Goal: Task Accomplishment & Management: Manage account settings

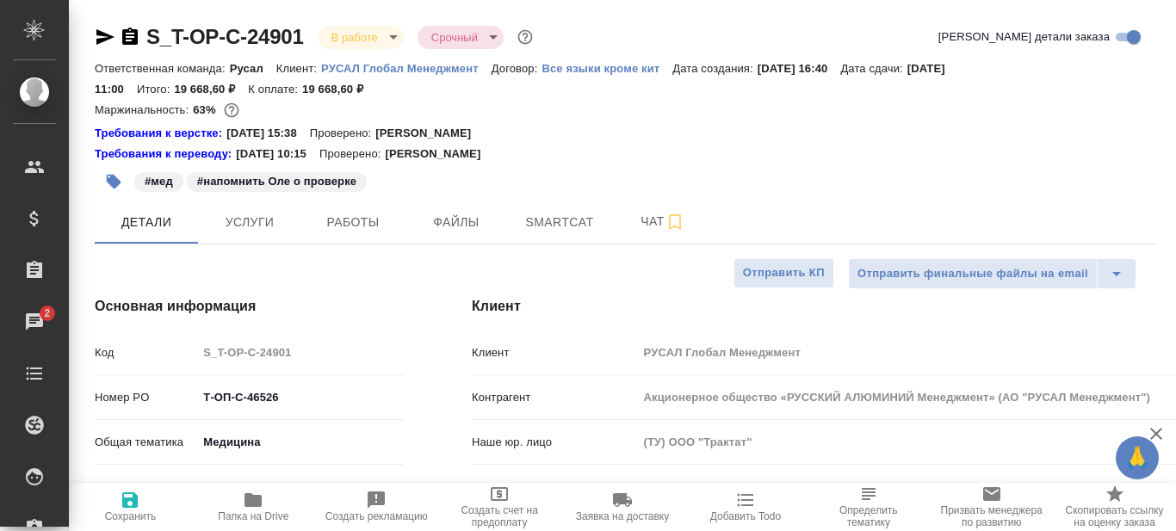
select select "RU"
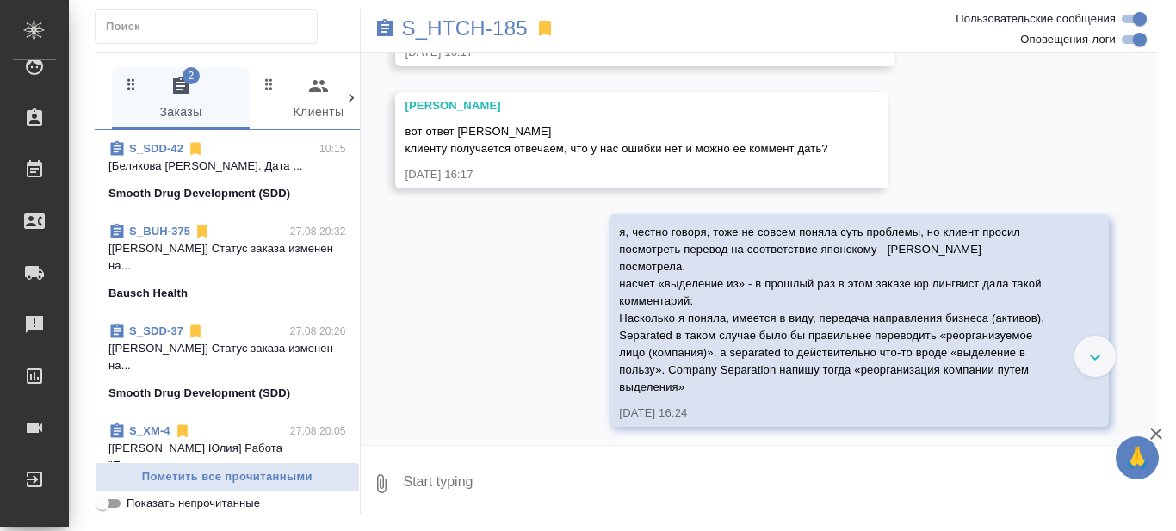
scroll to position [431, 0]
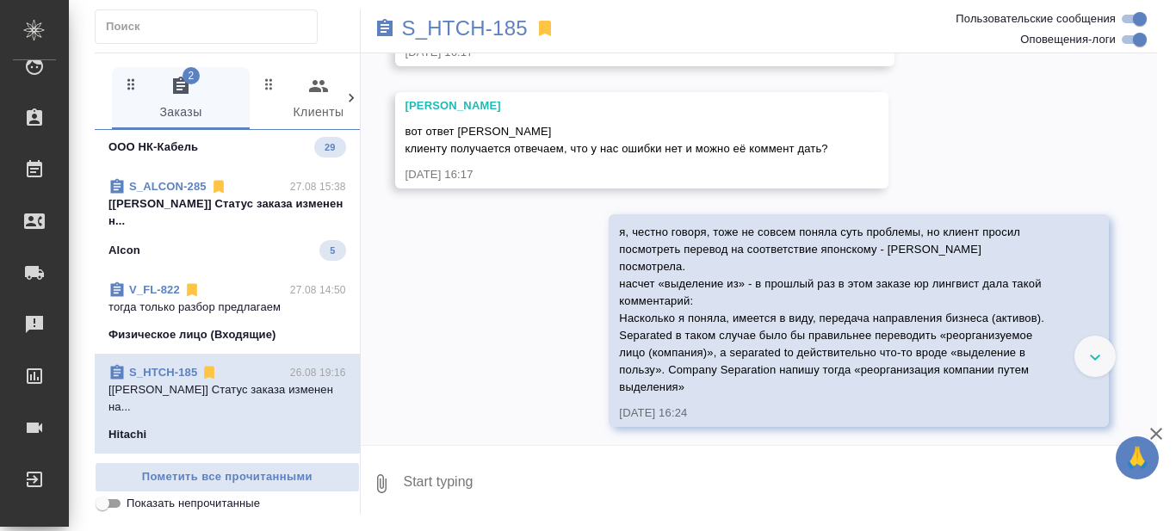
click at [256, 230] on p "[[PERSON_NAME]] Статус заказа изменен н..." at bounding box center [228, 212] width 238 height 34
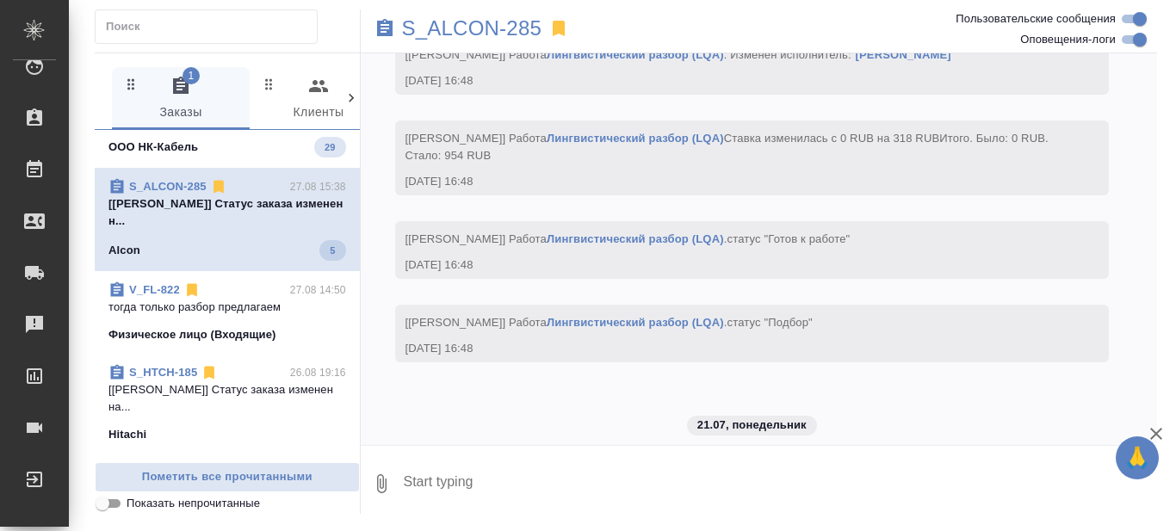
click at [660, 474] on textarea at bounding box center [780, 484] width 756 height 59
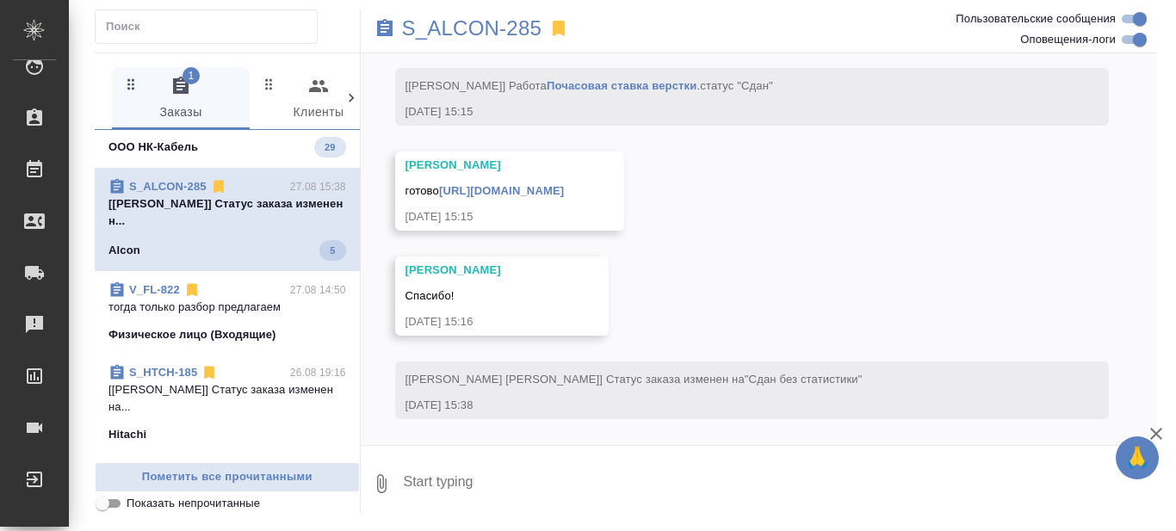
click at [705, 302] on div "09.04, среда [Загородних Виктория] Создана работа Почасовая ставка верстки (в р…" at bounding box center [759, 249] width 797 height 392
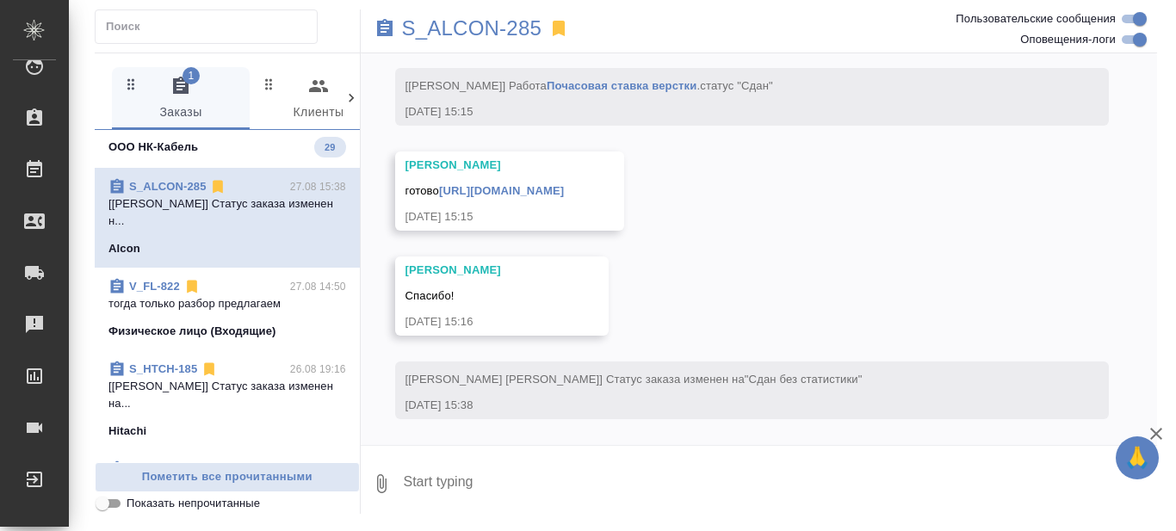
click at [211, 158] on span "S_NKGR-1 27.08 16:46 пасиба! ООО НК-Кабель 29" at bounding box center [228, 124] width 238 height 65
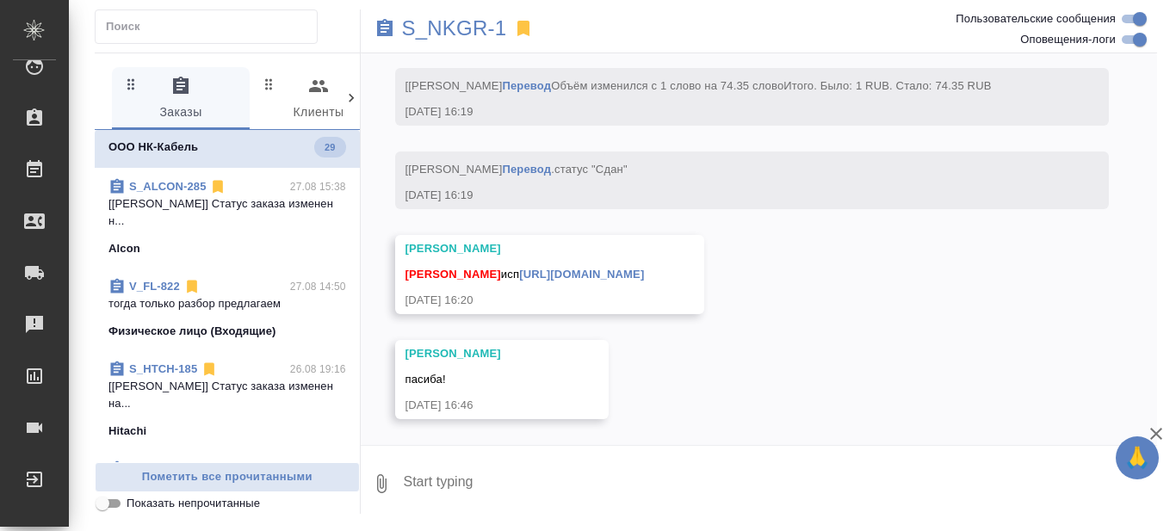
scroll to position [28987, 0]
click at [493, 479] on textarea at bounding box center [780, 484] width 756 height 59
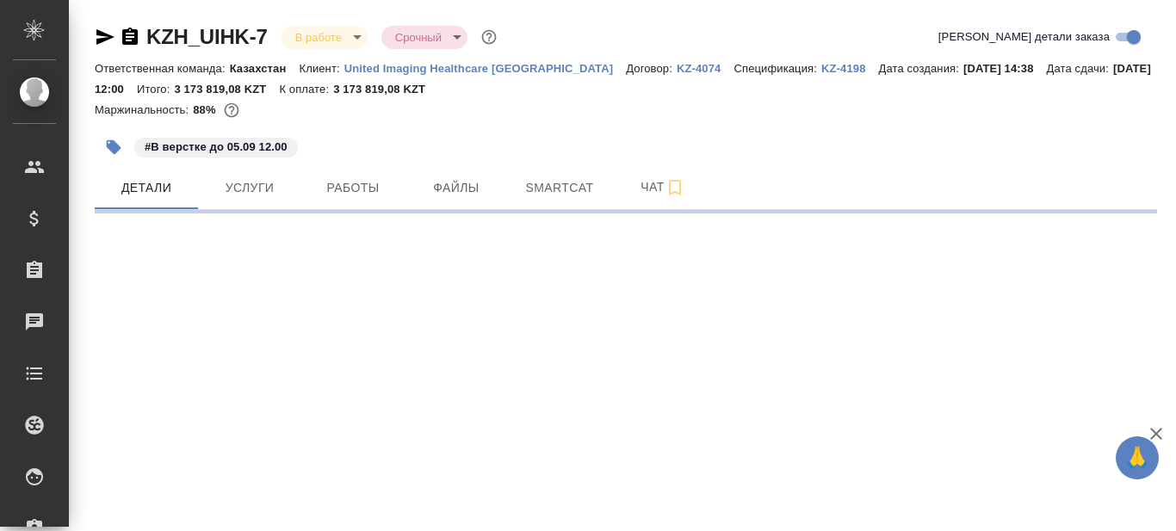
select select "RU"
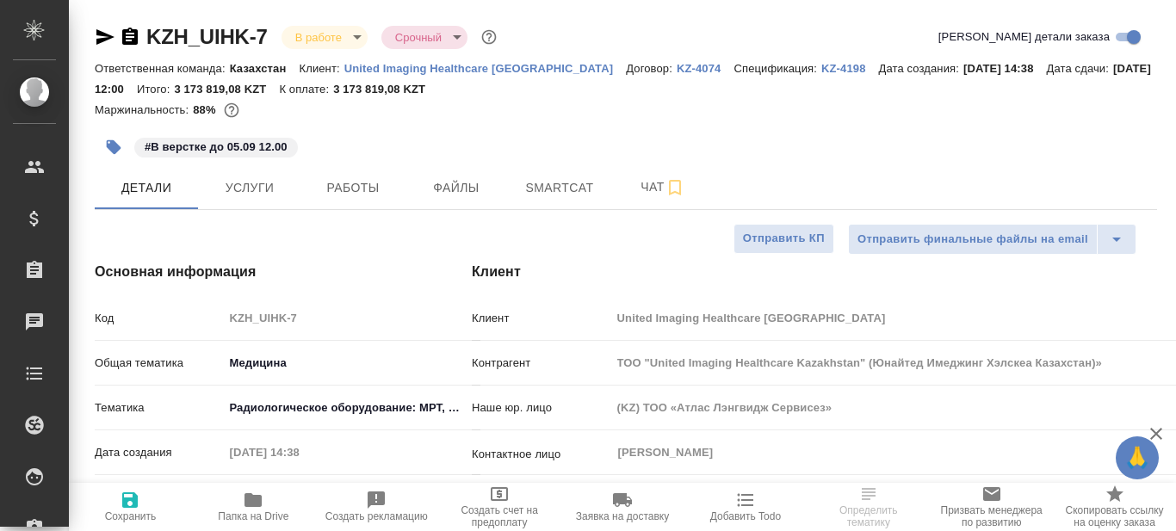
type textarea "x"
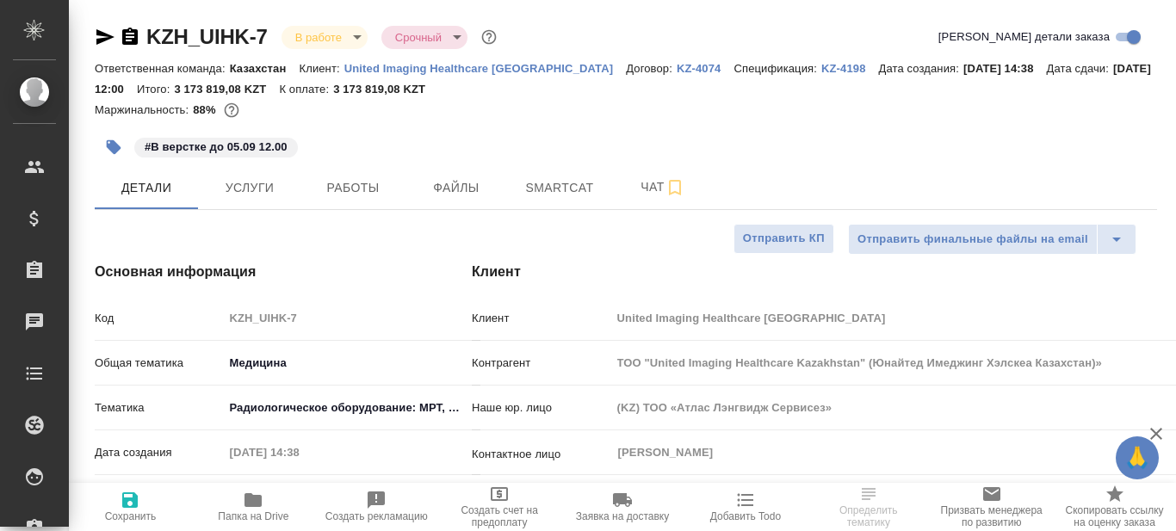
type textarea "x"
type input "Бабкина Анастасия"
type input "Журавлев Денис"
click at [250, 505] on icon "button" at bounding box center [253, 500] width 17 height 14
type textarea "x"
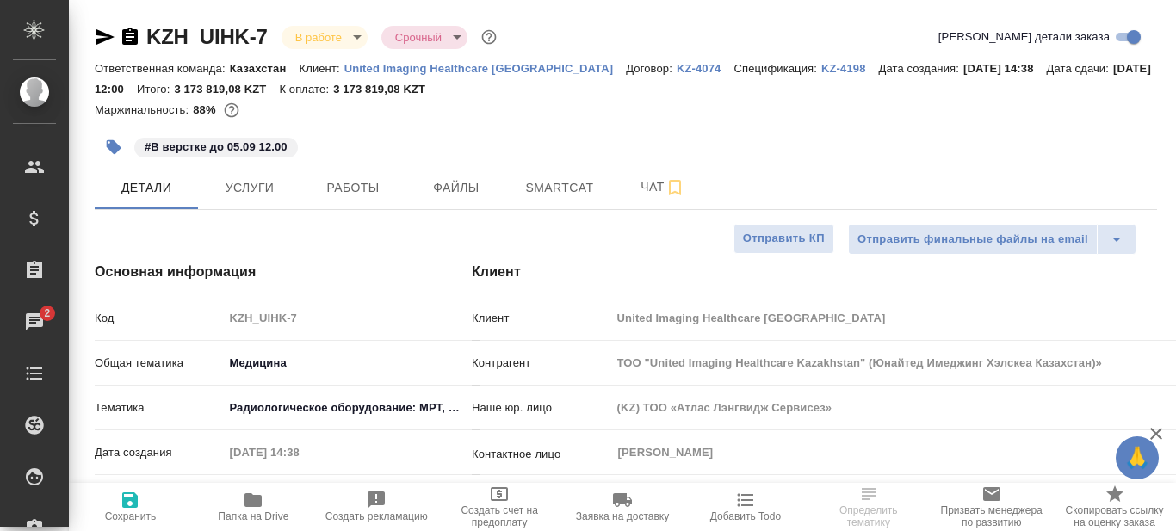
type textarea "x"
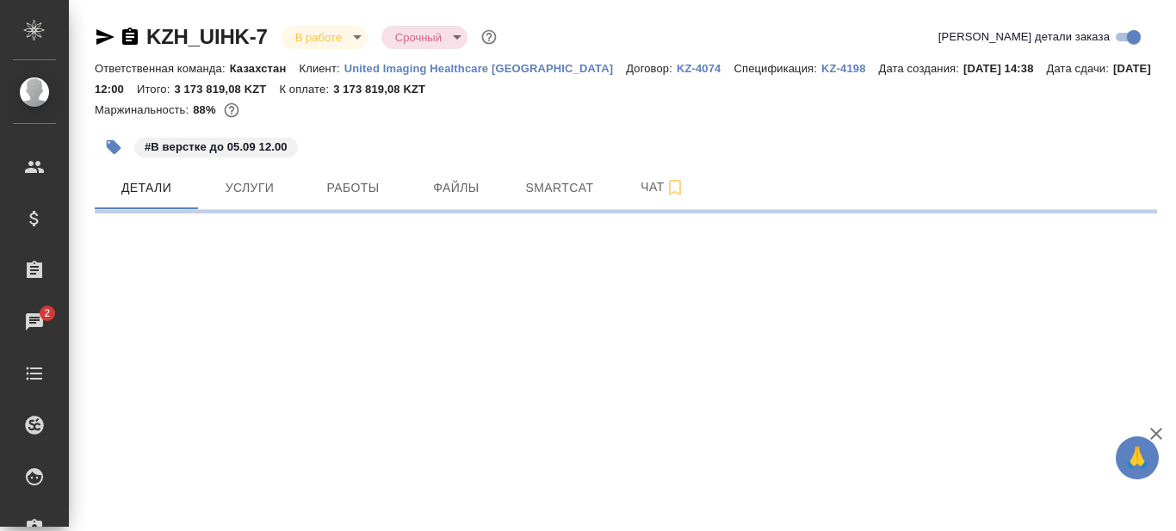
select select "RU"
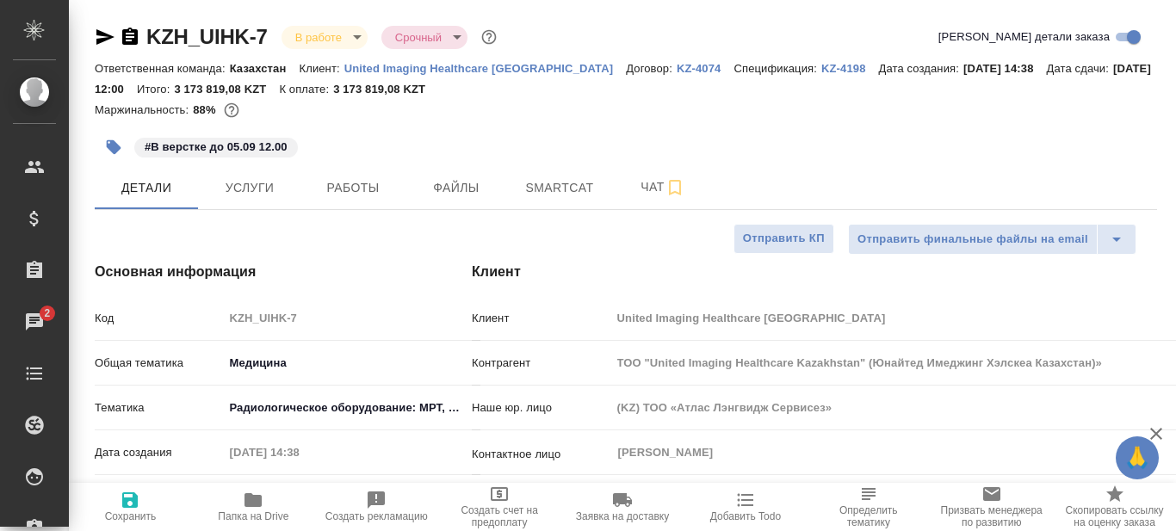
type textarea "x"
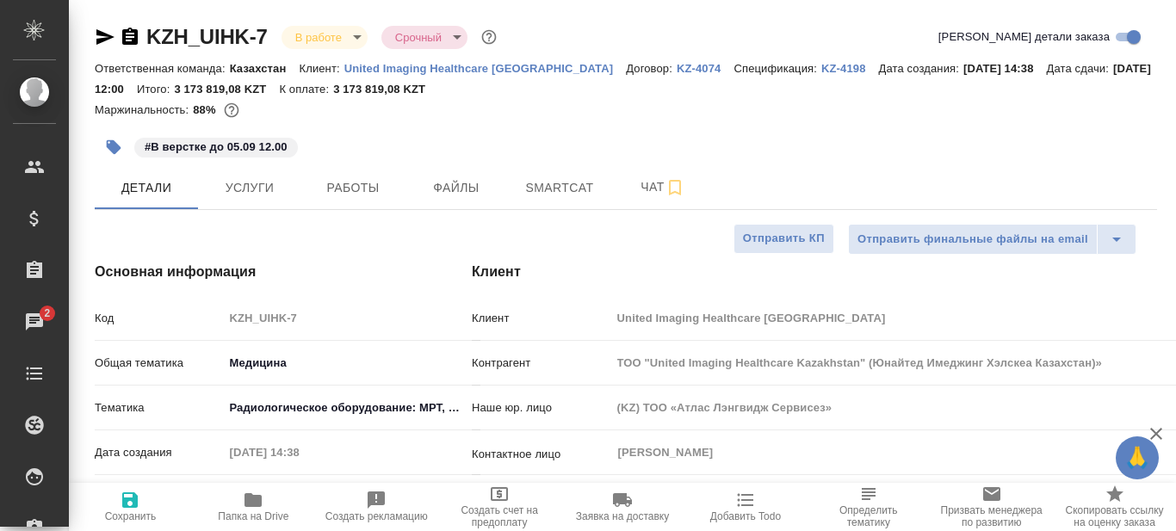
type textarea "x"
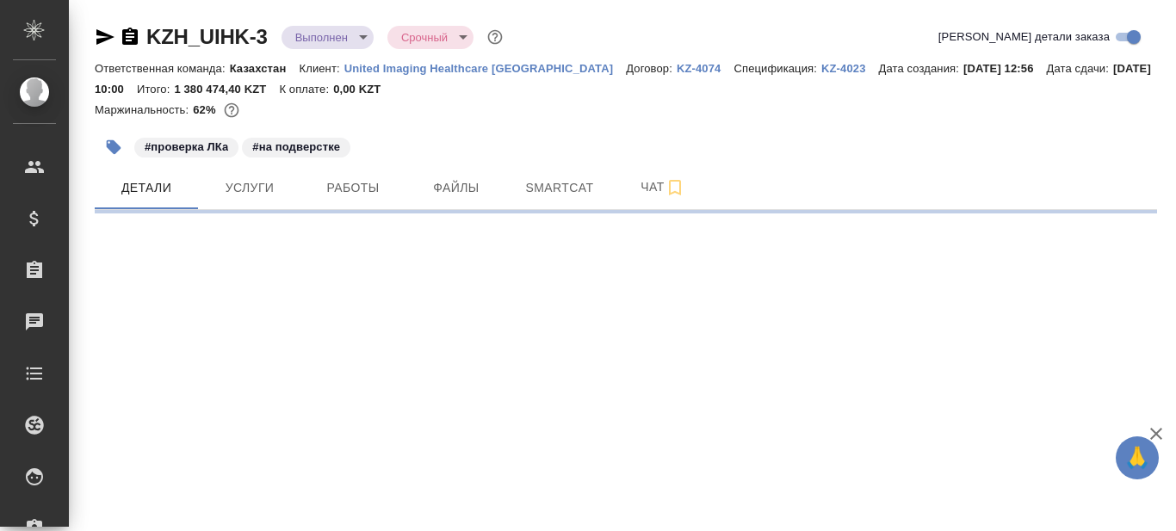
select select "RU"
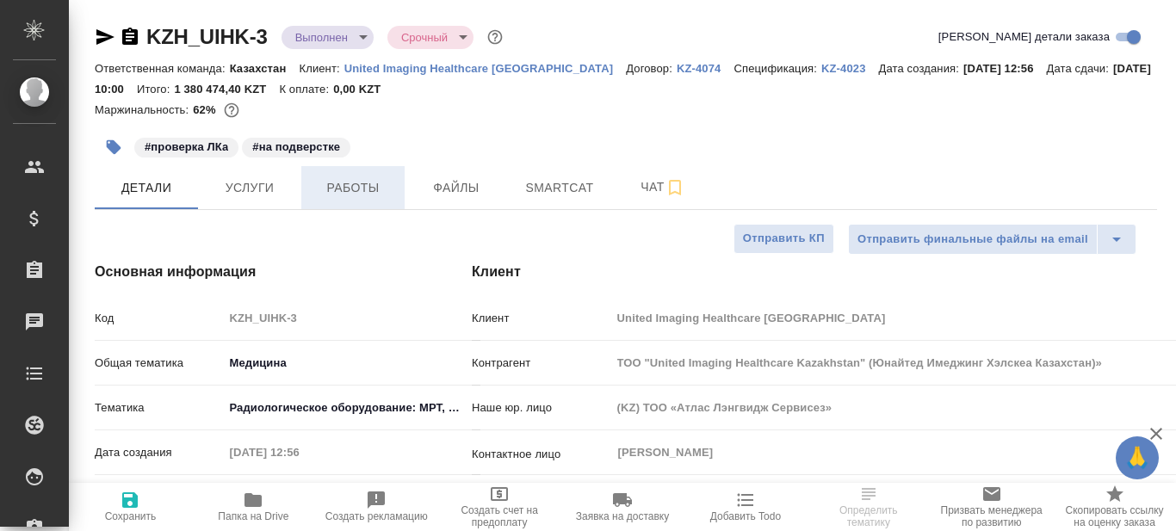
type textarea "x"
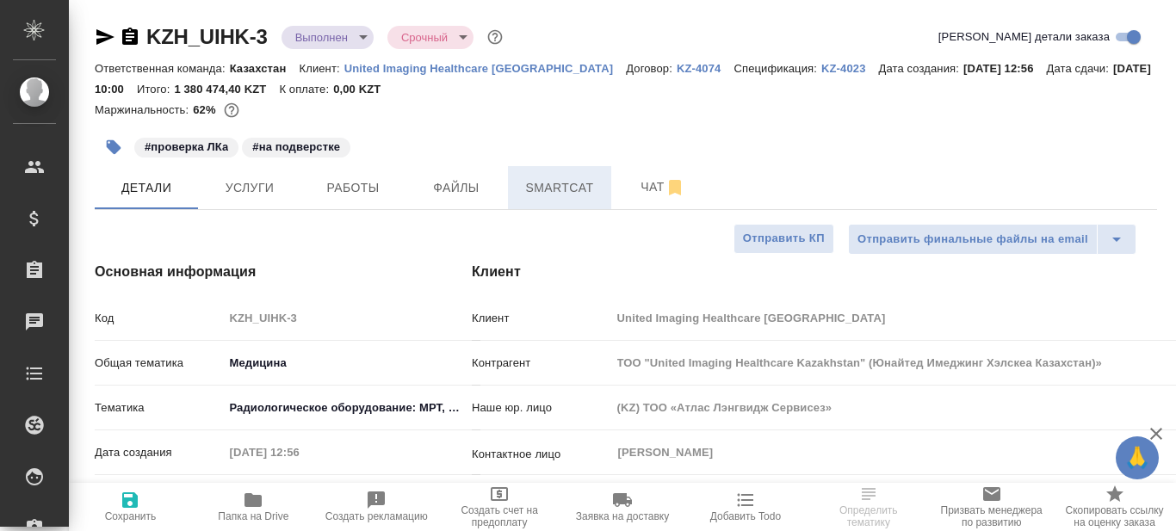
click at [560, 183] on span "Smartcat" at bounding box center [559, 188] width 83 height 22
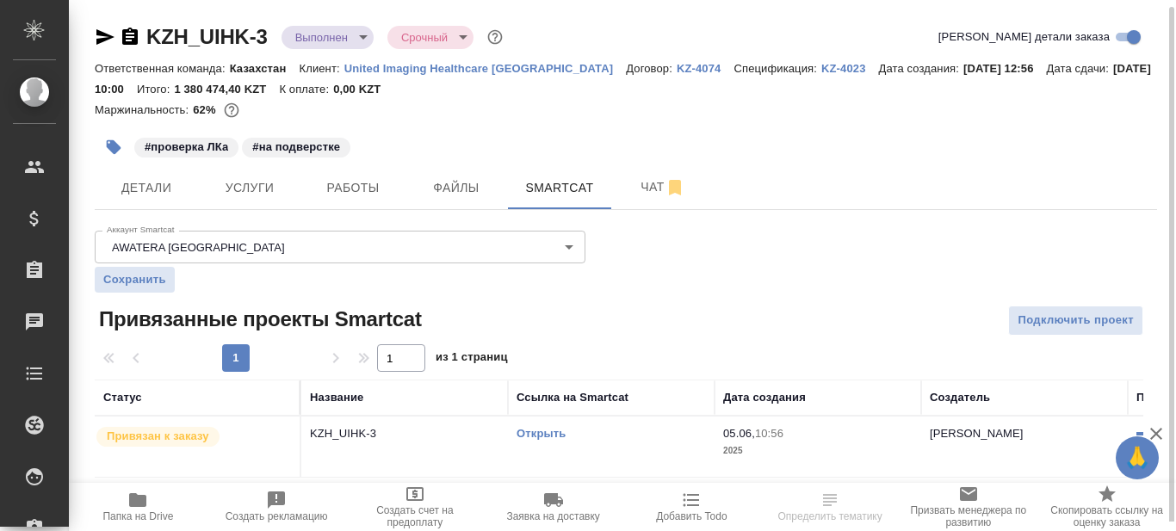
scroll to position [3, 0]
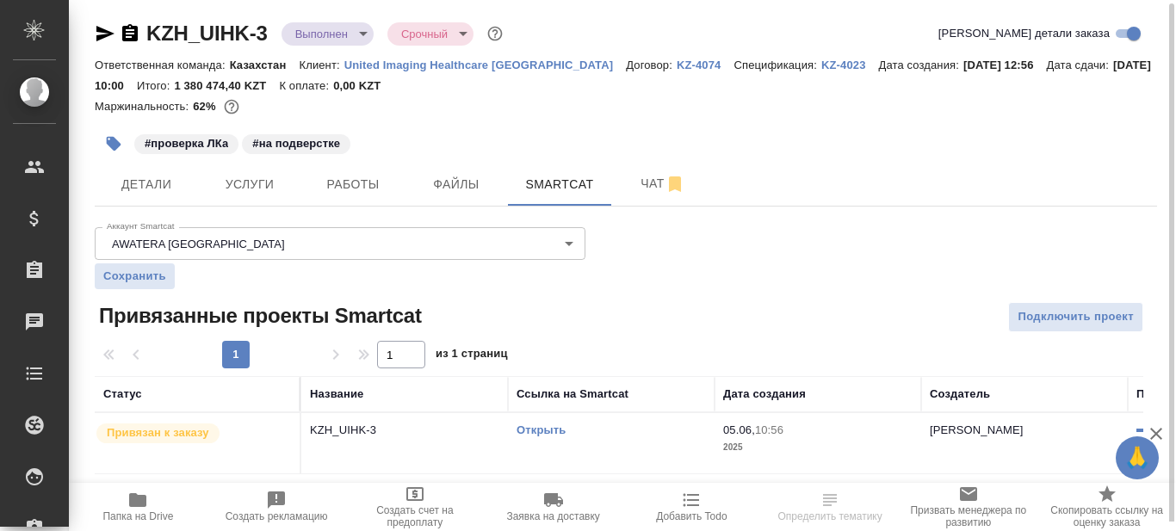
click at [545, 430] on link "Открыть" at bounding box center [541, 430] width 49 height 13
click at [560, 431] on link "Открыть" at bounding box center [541, 430] width 49 height 13
click at [143, 501] on icon "button" at bounding box center [137, 500] width 17 height 14
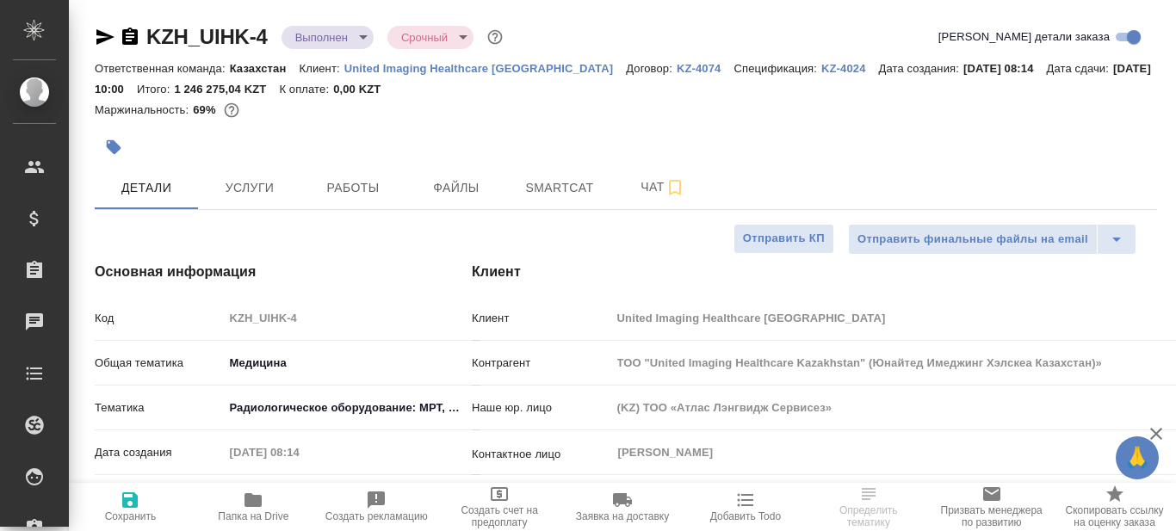
select select "RU"
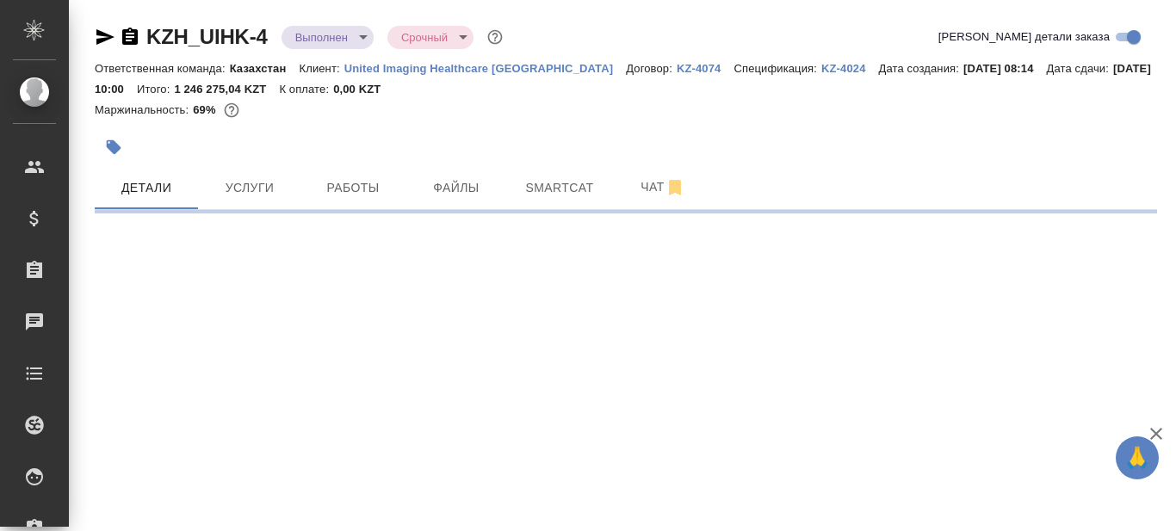
select select "RU"
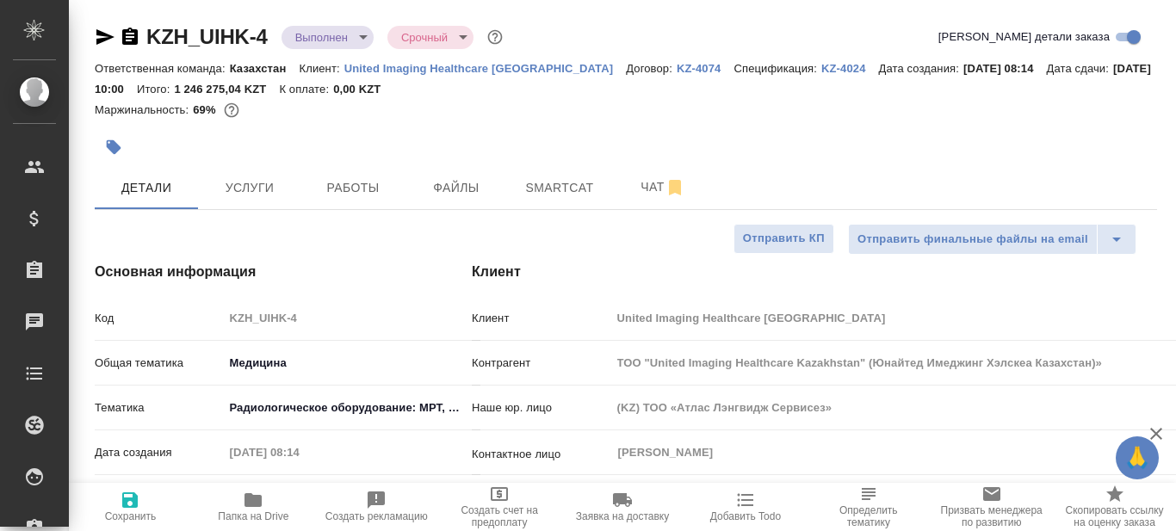
type textarea "x"
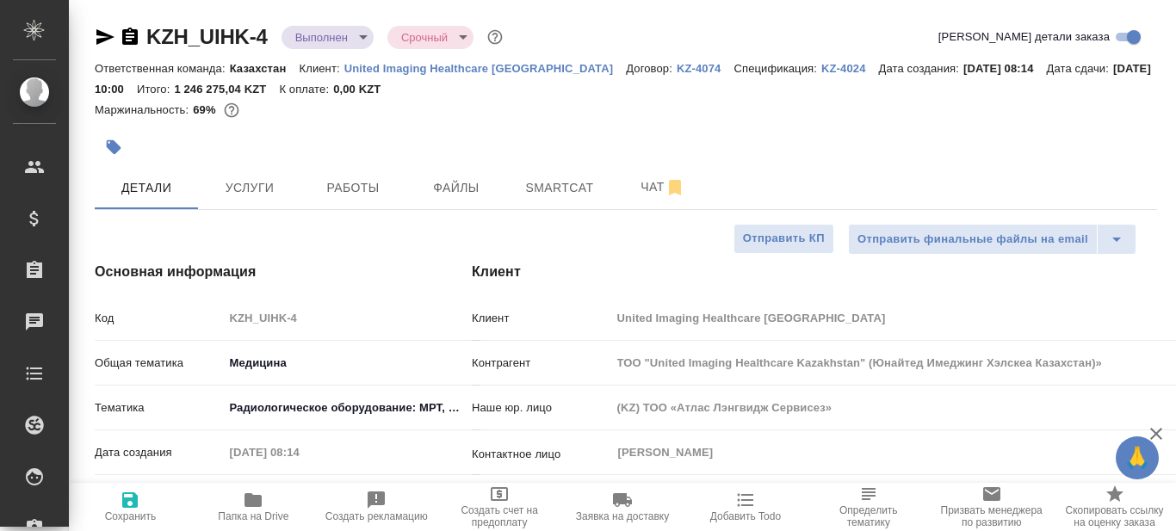
type textarea "x"
click at [547, 188] on span "Smartcat" at bounding box center [559, 188] width 83 height 22
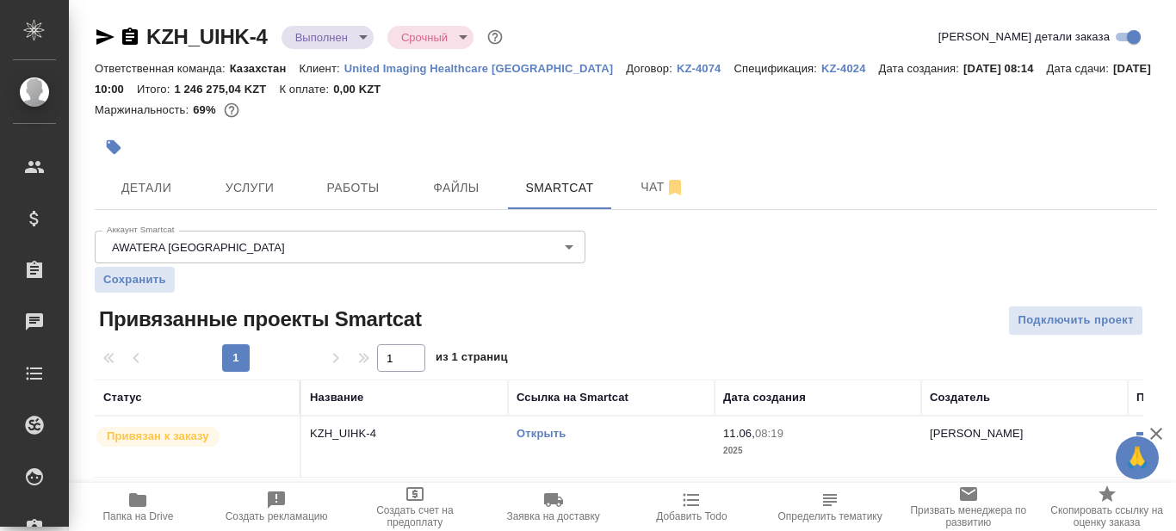
click at [553, 437] on link "Открыть" at bounding box center [541, 433] width 49 height 13
click at [140, 507] on icon "button" at bounding box center [137, 500] width 17 height 14
